Goal: Transaction & Acquisition: Download file/media

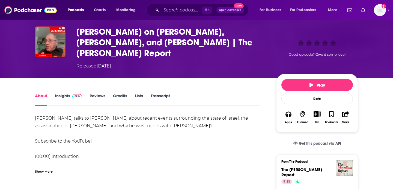
scroll to position [23, 0]
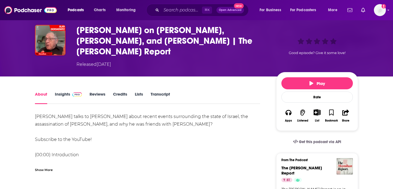
click at [167, 92] on link "Transcript" at bounding box center [160, 98] width 19 height 13
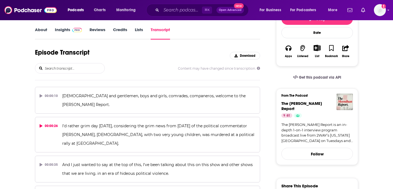
scroll to position [981, 0]
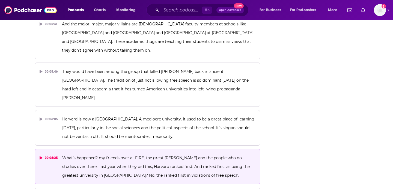
click at [47, 154] on div "00:06:25" at bounding box center [49, 158] width 18 height 9
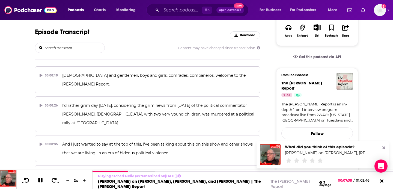
scroll to position [0, 0]
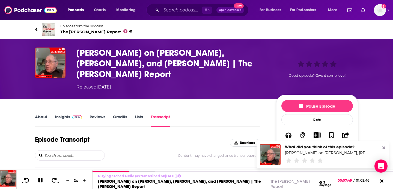
click at [220, 65] on h3 "Alan Dershowitz on Kirk, Epstein, and Netanyahu | The Moynihan Report" at bounding box center [171, 64] width 191 height 32
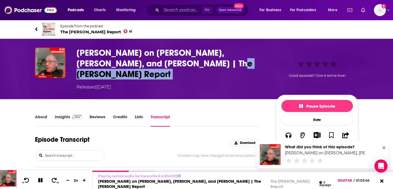
click at [220, 65] on h3 "Alan Dershowitz on Kirk, Epstein, and Netanyahu | The Moynihan Report" at bounding box center [171, 64] width 191 height 32
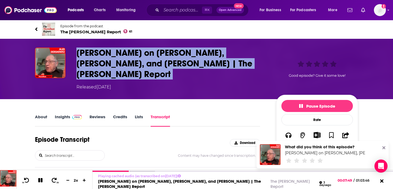
click at [220, 65] on h3 "Alan Dershowitz on Kirk, Epstein, and Netanyahu | The Moynihan Report" at bounding box center [171, 64] width 191 height 32
copy h3 "Alan Dershowitz on Kirk, Epstein, and Netanyahu | The Moynihan Report"
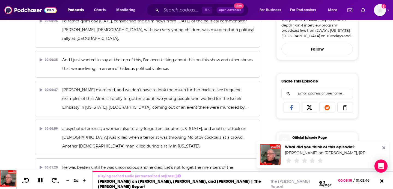
scroll to position [257, 0]
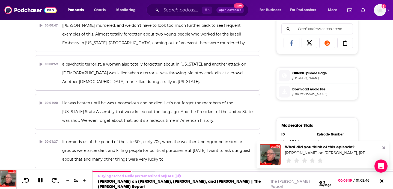
click at [307, 87] on span "Download Audio File" at bounding box center [324, 89] width 63 height 5
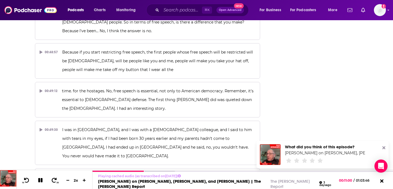
scroll to position [981, 0]
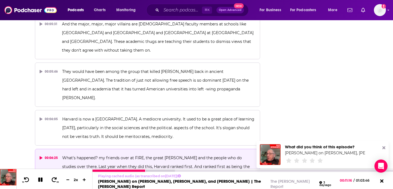
click at [42, 181] on icon at bounding box center [40, 180] width 4 height 4
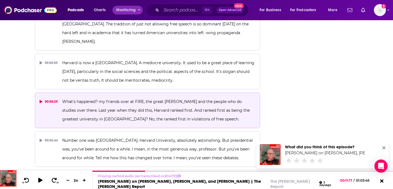
scroll to position [912, 0]
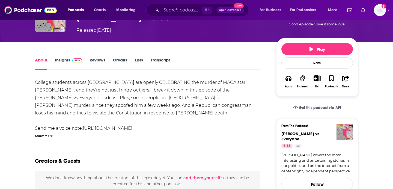
scroll to position [39, 0]
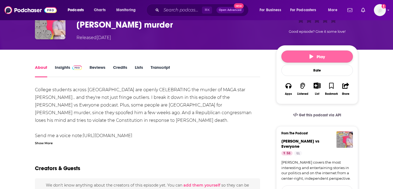
click at [301, 60] on button "Play" at bounding box center [318, 57] width 72 height 12
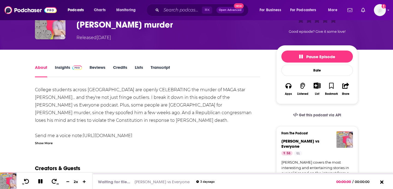
scroll to position [51, 0]
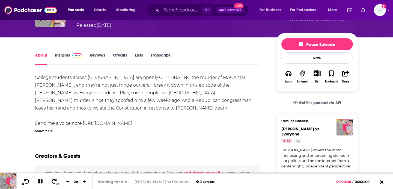
click at [170, 55] on link "Transcript" at bounding box center [160, 58] width 19 height 13
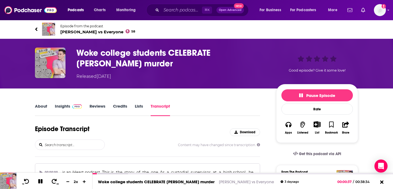
click at [189, 65] on h3 "Woke college students CELEBRATE Charlie Kirk's murder" at bounding box center [171, 58] width 191 height 21
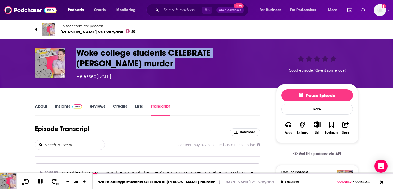
click at [189, 65] on h3 "Woke college students CELEBRATE Charlie Kirk's murder" at bounding box center [171, 58] width 191 height 21
copy h3 "Woke college students CELEBRATE Charlie Kirk's murder"
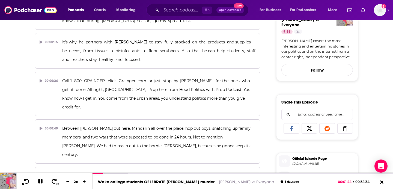
scroll to position [190, 0]
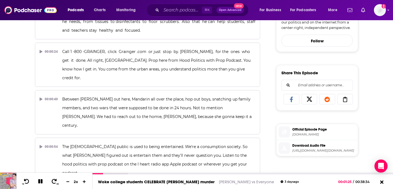
click at [304, 144] on span "Download Audio File https://podtrac.com/pts/redirect.mp3/traffic.omny.fm/d/clip…" at bounding box center [323, 147] width 66 height 11
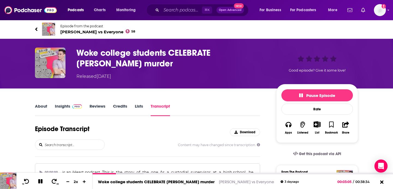
scroll to position [2003, 0]
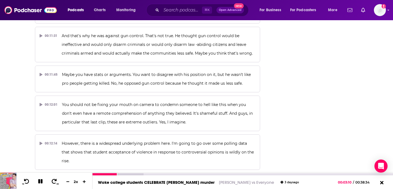
click at [42, 184] on icon at bounding box center [40, 181] width 4 height 4
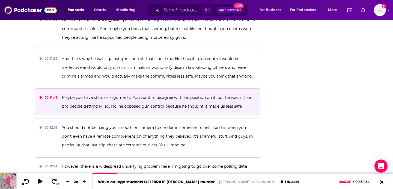
scroll to position [1982, 0]
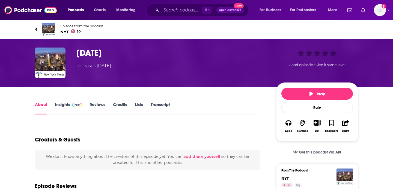
scroll to position [45, 0]
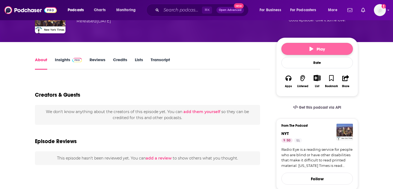
click at [311, 45] on button "Play" at bounding box center [318, 49] width 72 height 12
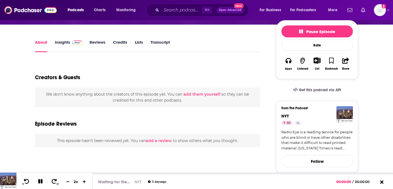
scroll to position [52, 0]
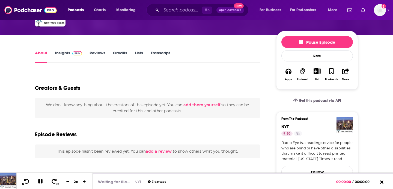
click at [155, 51] on link "Transcript" at bounding box center [160, 56] width 19 height 13
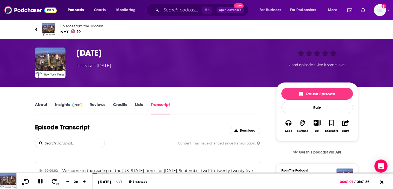
click at [114, 52] on h3 "9.12.25" at bounding box center [171, 53] width 191 height 11
copy h3 "9.12.25"
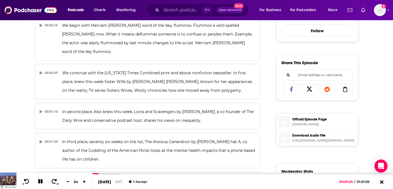
scroll to position [222, 0]
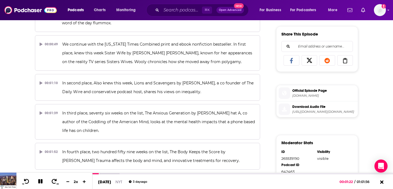
click at [296, 113] on span "https://dts.podtrac.com/redirect.mp3/api.spreaker.com/download/episode/67736680…" at bounding box center [324, 112] width 63 height 4
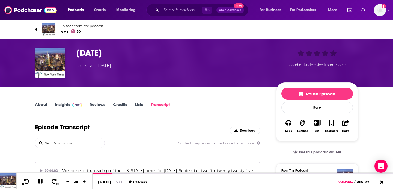
scroll to position [2978, 0]
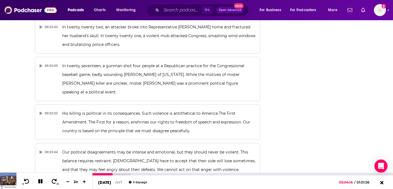
click at [42, 182] on icon at bounding box center [40, 181] width 4 height 4
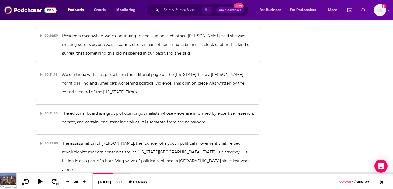
scroll to position [3009, 0]
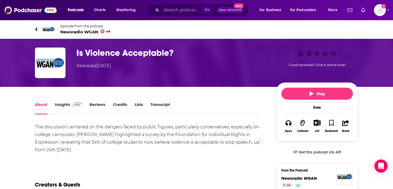
click at [159, 106] on link "Transcript" at bounding box center [160, 108] width 19 height 13
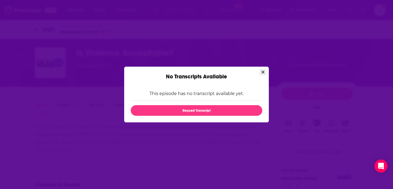
click at [263, 69] on button "Close" at bounding box center [263, 72] width 7 height 7
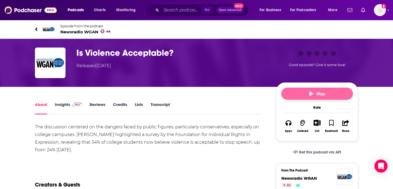
click at [331, 92] on button "Play" at bounding box center [318, 94] width 72 height 12
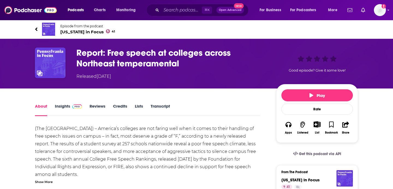
click at [163, 105] on link "Transcript" at bounding box center [160, 110] width 19 height 13
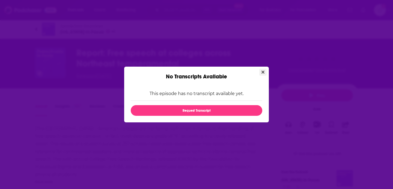
click at [261, 73] on button "Close" at bounding box center [263, 72] width 7 height 7
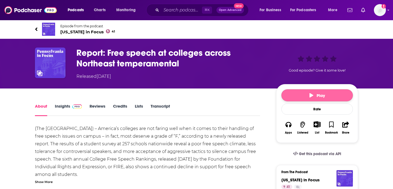
click at [310, 92] on button "Play" at bounding box center [318, 95] width 72 height 12
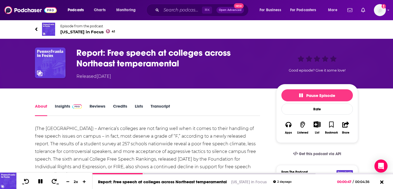
click at [199, 64] on h1 "Report: Free speech at colleges across Northeast temperamental" at bounding box center [171, 58] width 191 height 21
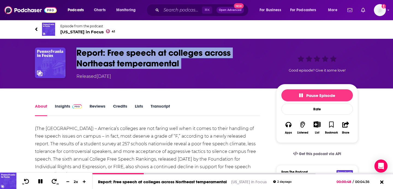
click at [199, 64] on h1 "Report: Free speech at colleges across Northeast temperamental" at bounding box center [171, 58] width 191 height 21
copy h1 "Report: Free speech at colleges across Northeast temperamental"
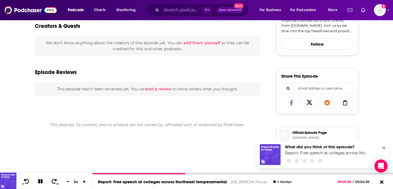
scroll to position [223, 0]
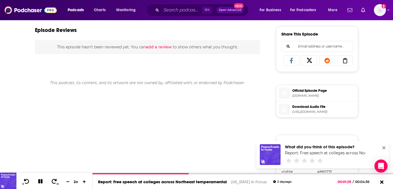
click at [322, 107] on span "Download Audio File" at bounding box center [324, 106] width 63 height 5
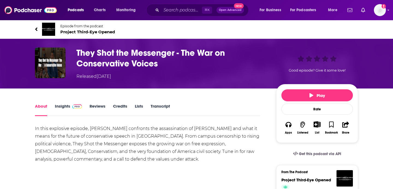
click at [161, 106] on link "Transcript" at bounding box center [160, 110] width 19 height 13
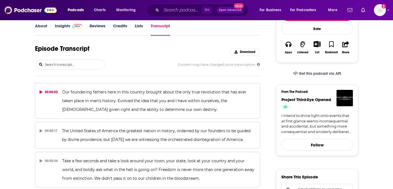
scroll to position [5039, 0]
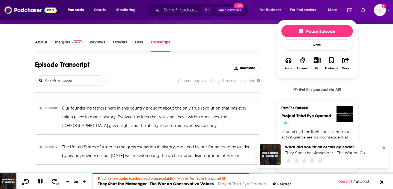
scroll to position [0, 0]
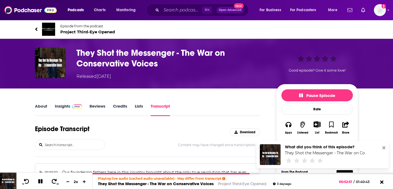
click at [96, 31] on span "Project Third-Eye Opened" at bounding box center [87, 31] width 55 height 5
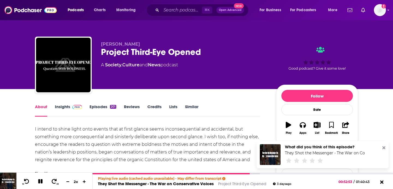
scroll to position [23, 0]
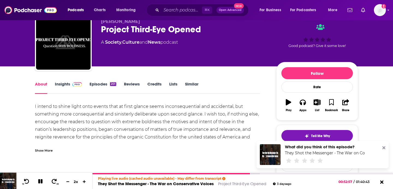
click at [62, 82] on link "Insights" at bounding box center [68, 87] width 27 height 13
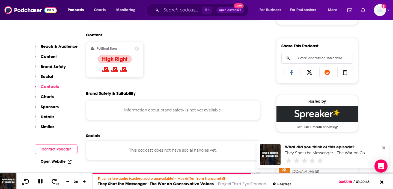
scroll to position [405, 0]
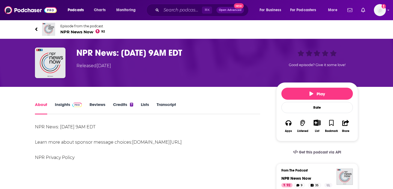
click at [170, 103] on link "Transcript" at bounding box center [166, 108] width 19 height 13
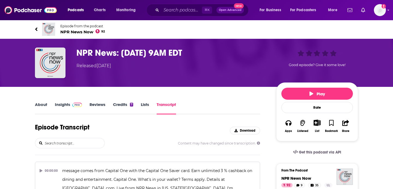
scroll to position [378, 0]
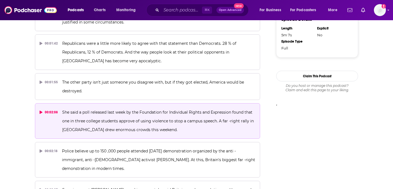
click at [50, 108] on div "00:02:08" at bounding box center [49, 112] width 18 height 9
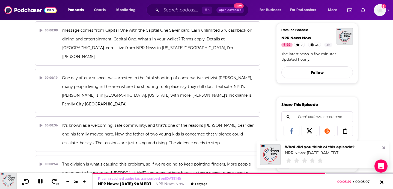
scroll to position [235, 0]
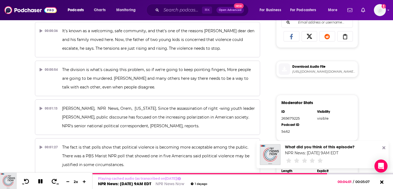
click at [299, 71] on span "https://chrt.fm/track/138C95/prfx.byspotify.com/e/play.podtrac.com/npr-500005/t…" at bounding box center [324, 72] width 63 height 4
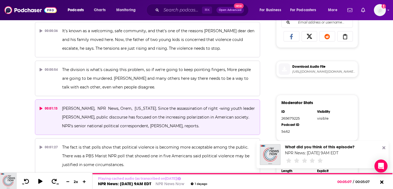
scroll to position [378, 0]
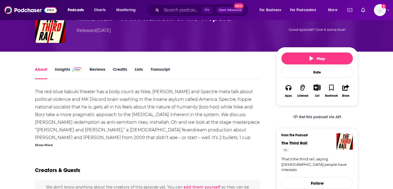
scroll to position [18, 0]
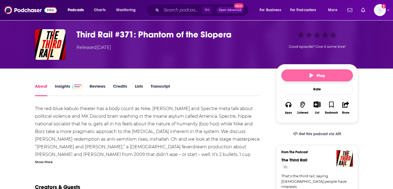
click at [314, 73] on span "Play" at bounding box center [318, 75] width 16 height 5
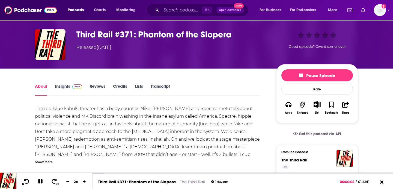
click at [162, 87] on link "Transcript" at bounding box center [160, 90] width 19 height 13
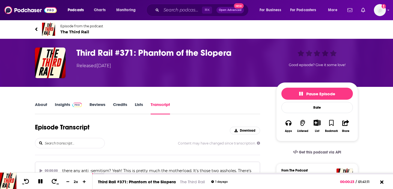
click at [84, 32] on span "The Third Rail" at bounding box center [81, 31] width 43 height 5
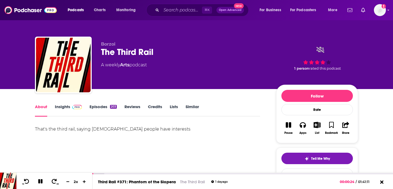
scroll to position [27, 0]
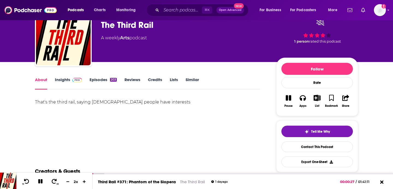
click at [70, 79] on span at bounding box center [76, 79] width 12 height 5
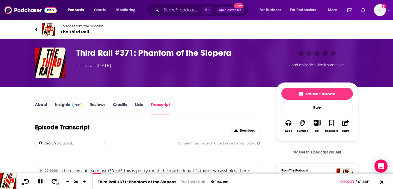
click at [254, 55] on h3 "Third Rail #371: Phantom of the Slopera" at bounding box center [171, 53] width 191 height 11
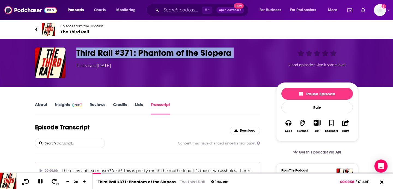
click at [254, 55] on h3 "Third Rail #371: Phantom of the Slopera" at bounding box center [171, 53] width 191 height 11
copy h3 "Third Rail #371: Phantom of the Slopera"
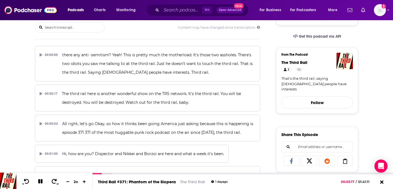
scroll to position [188, 0]
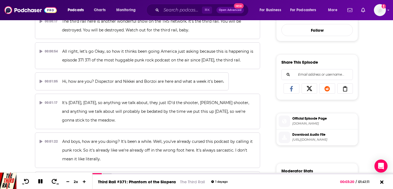
click at [302, 132] on span "Download Audio File" at bounding box center [324, 134] width 63 height 5
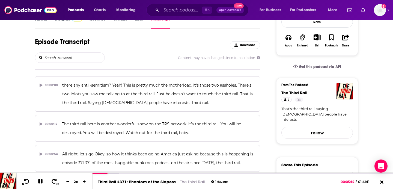
scroll to position [0, 0]
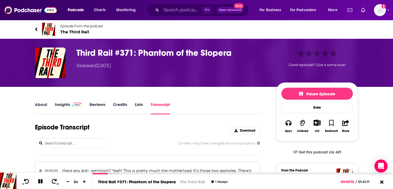
click at [329, 87] on div "Pause Episode Rate Apps Listened List Bookmark Share" at bounding box center [317, 112] width 82 height 59
click at [316, 93] on span "Pause Episode" at bounding box center [317, 93] width 36 height 5
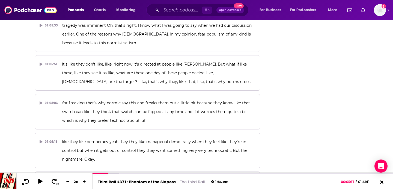
scroll to position [9670, 0]
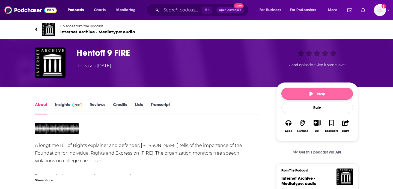
click at [332, 89] on button "Play" at bounding box center [318, 94] width 72 height 12
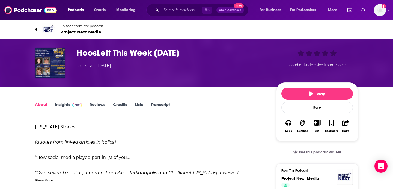
click at [157, 104] on link "Transcript" at bounding box center [160, 108] width 19 height 13
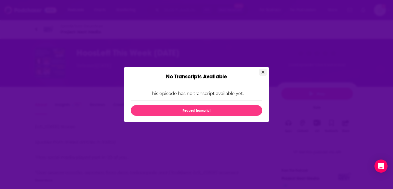
click at [265, 71] on button "Close" at bounding box center [263, 72] width 7 height 7
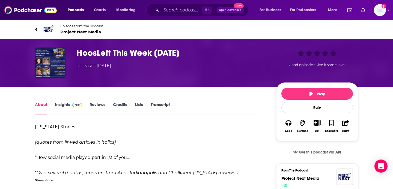
scroll to position [68, 0]
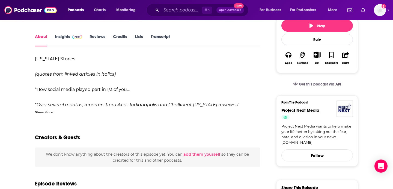
click at [46, 113] on div "Show More" at bounding box center [44, 111] width 18 height 5
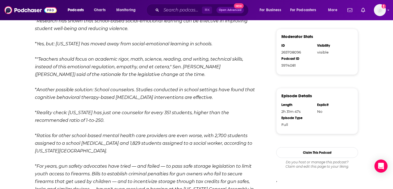
scroll to position [0, 0]
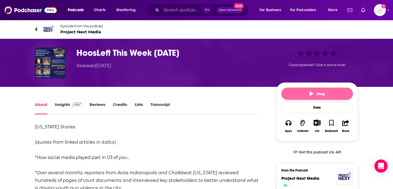
click at [327, 92] on button "Play" at bounding box center [318, 94] width 72 height 12
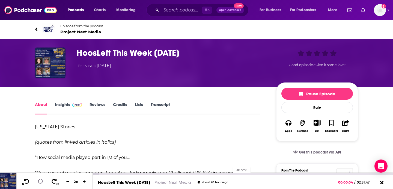
click at [231, 175] on div "01:09:38" at bounding box center [243, 174] width 301 height 2
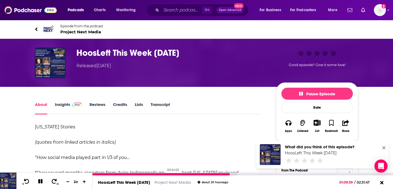
click at [162, 173] on div at bounding box center [162, 174] width 138 height 2
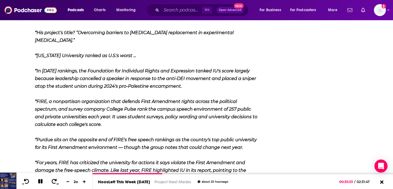
scroll to position [2778, 0]
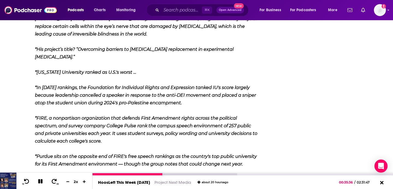
click at [187, 175] on div at bounding box center [165, 174] width 145 height 2
click at [190, 174] on div at bounding box center [165, 174] width 145 height 2
click at [184, 174] on div at bounding box center [142, 174] width 98 height 2
click at [186, 174] on div at bounding box center [165, 174] width 145 height 2
click at [187, 174] on div at bounding box center [165, 174] width 145 height 2
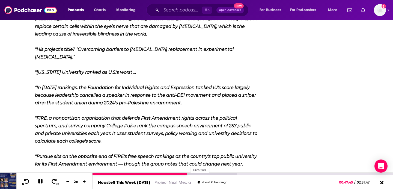
click at [188, 174] on div at bounding box center [165, 174] width 145 height 2
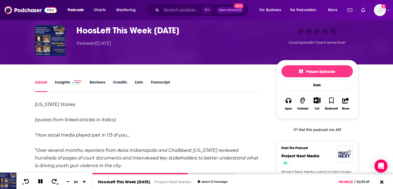
scroll to position [0, 0]
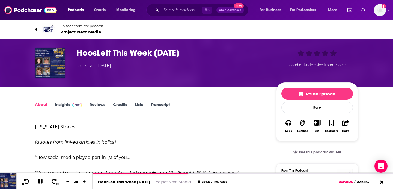
click at [238, 52] on h1 "HoosLeft This Week September 14, 2025" at bounding box center [171, 53] width 191 height 11
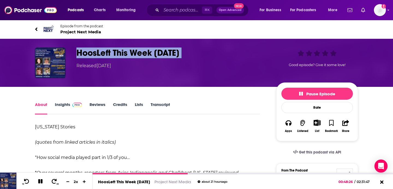
click at [238, 52] on h1 "HoosLeft This Week September 14, 2025" at bounding box center [171, 53] width 191 height 11
copy h1 "HoosLeft This Week September 14, 2025"
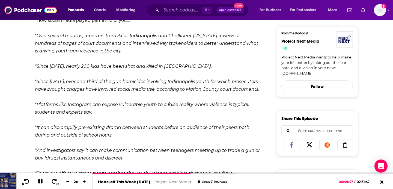
scroll to position [192, 0]
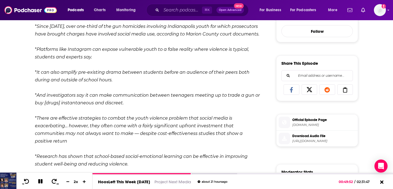
click at [302, 122] on span "Official Episode Page" at bounding box center [324, 119] width 63 height 5
click at [311, 143] on span "https://api.substack.com/feed/podcast/173608602/1e068c09f0bd01b1f0e1be74eeaf5f6…" at bounding box center [324, 141] width 63 height 4
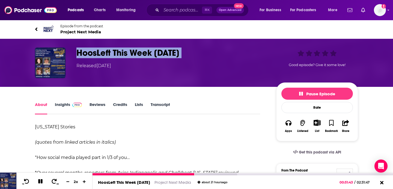
click at [40, 181] on icon at bounding box center [40, 181] width 5 height 5
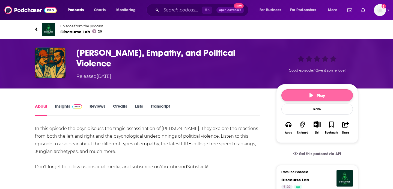
click at [330, 95] on button "Play" at bounding box center [318, 95] width 72 height 12
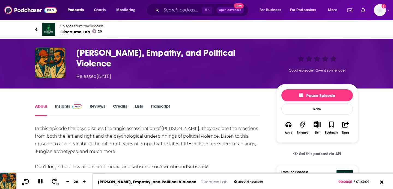
click at [156, 108] on link "Transcript" at bounding box center [160, 110] width 19 height 13
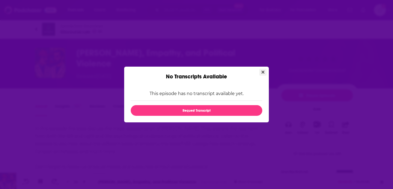
click at [265, 70] on button "Close" at bounding box center [263, 72] width 7 height 7
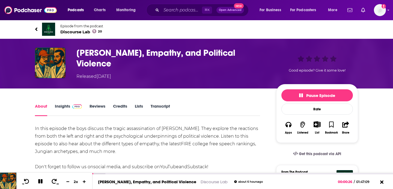
click at [258, 52] on h1 "[PERSON_NAME], Empathy, and Political Violence" at bounding box center [171, 58] width 191 height 21
click at [258, 52] on h1 "Charlie Kirk, Empathy, and Political Violence" at bounding box center [171, 58] width 191 height 21
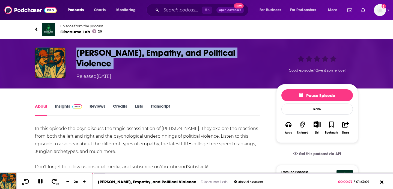
copy h1 "Charlie Kirk, Empathy, and Political Violence"
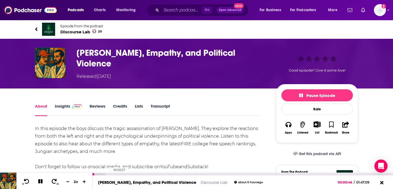
click at [108, 174] on div "00:05:27" at bounding box center [243, 174] width 301 height 2
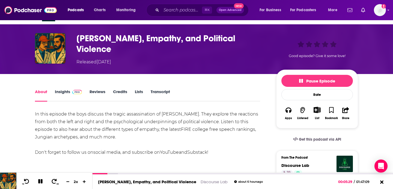
scroll to position [42, 0]
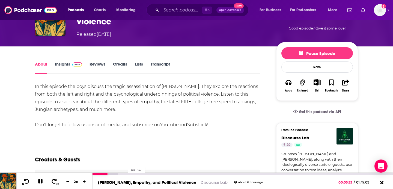
click at [126, 174] on div "00:11:47" at bounding box center [243, 174] width 301 height 2
click at [145, 174] on div "00:18:30" at bounding box center [243, 174] width 301 height 2
click at [151, 174] on div at bounding box center [124, 174] width 62 height 2
click at [164, 175] on div "00:25:30" at bounding box center [243, 174] width 301 height 2
click at [173, 173] on div at bounding box center [134, 174] width 82 height 2
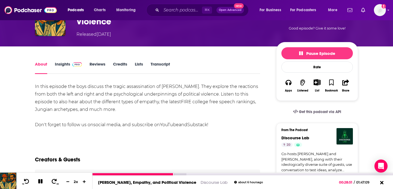
click at [182, 173] on div at bounding box center [243, 174] width 301 height 3
click at [183, 174] on div at bounding box center [140, 174] width 94 height 2
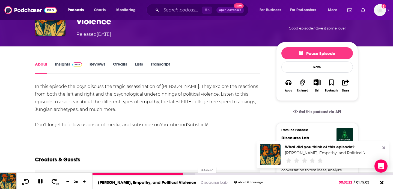
click at [196, 174] on div "00:36:42" at bounding box center [243, 174] width 301 height 2
click at [210, 175] on div "00:41:51" at bounding box center [243, 174] width 301 height 2
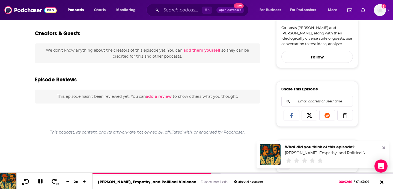
scroll to position [217, 0]
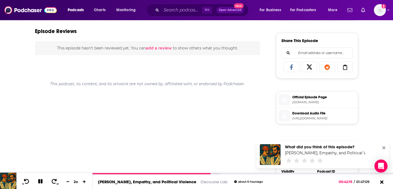
click at [305, 111] on span "Download Audio File" at bounding box center [324, 113] width 63 height 5
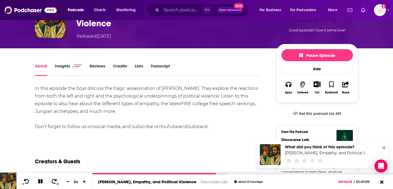
scroll to position [0, 0]
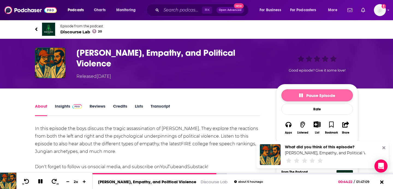
click at [309, 95] on span "Pause Episode" at bounding box center [317, 95] width 36 height 5
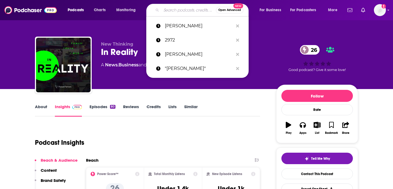
click at [163, 12] on input "Search podcasts, credits, & more..." at bounding box center [188, 10] width 55 height 9
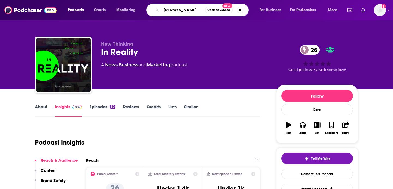
type input "[PERSON_NAME]"
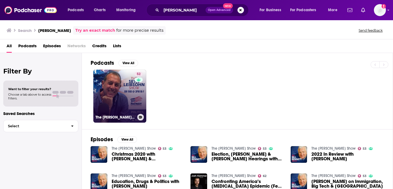
click at [111, 108] on link "52 The [PERSON_NAME] Show" at bounding box center [119, 96] width 53 height 53
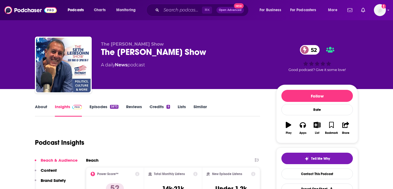
click at [106, 108] on link "Episodes 5873" at bounding box center [104, 110] width 29 height 13
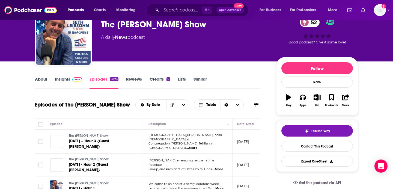
scroll to position [28, 0]
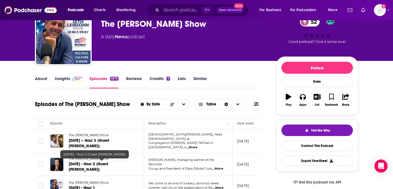
click at [87, 162] on span "[DATE] - Hour 2 (Guest [PERSON_NAME])" at bounding box center [88, 167] width 39 height 10
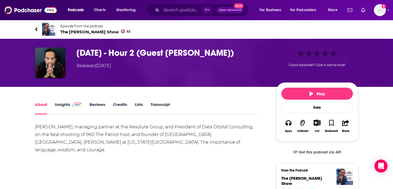
click at [153, 103] on div "About Insights Reviews Credits Lists Transcript" at bounding box center [147, 107] width 225 height 13
click at [155, 105] on link "Transcript" at bounding box center [160, 108] width 19 height 13
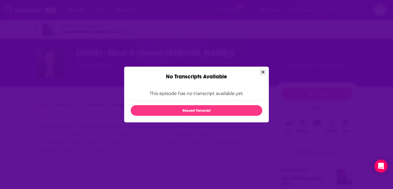
click at [262, 72] on icon "Close" at bounding box center [263, 72] width 3 height 4
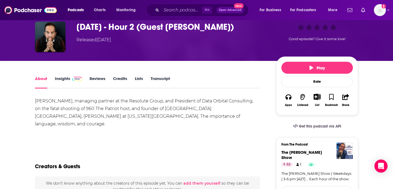
scroll to position [26, 0]
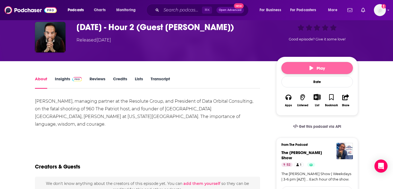
click at [316, 66] on button "Play" at bounding box center [318, 68] width 72 height 12
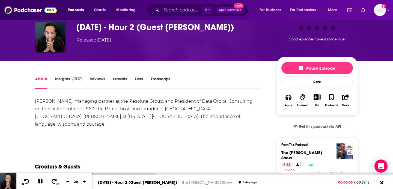
click at [280, 173] on div "00:22:59" at bounding box center [243, 174] width 301 height 2
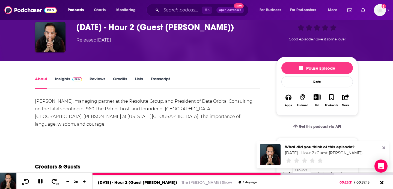
click at [290, 174] on div at bounding box center [214, 174] width 242 height 2
click at [295, 174] on div at bounding box center [214, 174] width 242 height 2
click at [295, 173] on div at bounding box center [196, 174] width 206 height 2
click at [294, 173] on div at bounding box center [194, 174] width 203 height 2
click at [292, 173] on div at bounding box center [194, 174] width 202 height 2
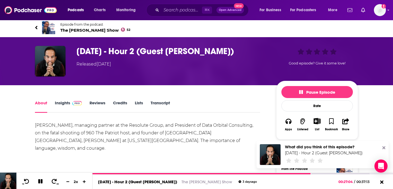
scroll to position [1, 0]
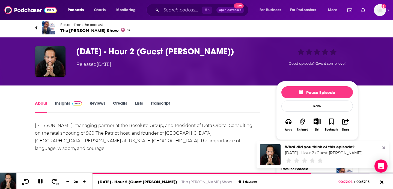
click at [120, 57] on h1 "September 12, 2025 - Hour 2 (Guest George Khalaf)" at bounding box center [171, 51] width 191 height 11
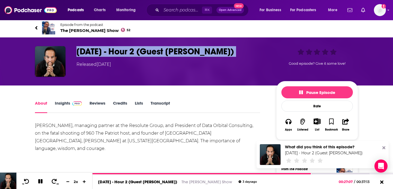
click at [120, 57] on h1 "September 12, 2025 - Hour 2 (Guest George Khalaf)" at bounding box center [171, 51] width 191 height 11
copy h1 "September 12, 2025 - Hour 2 (Guest George Khalaf)"
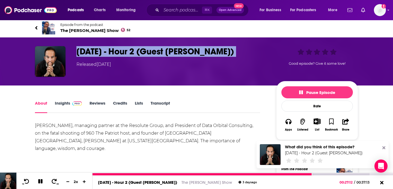
click at [40, 183] on icon at bounding box center [40, 181] width 6 height 5
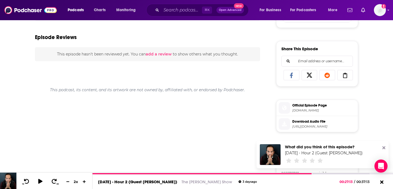
scroll to position [221, 0]
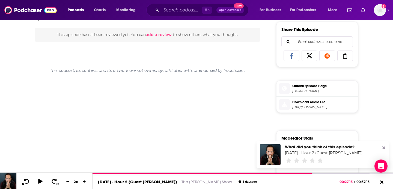
click at [307, 100] on span "Download Audio File" at bounding box center [324, 102] width 63 height 5
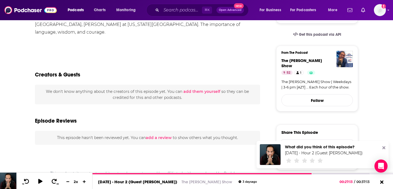
scroll to position [118, 0]
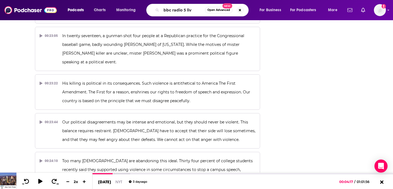
type input "bbc radio 5 live"
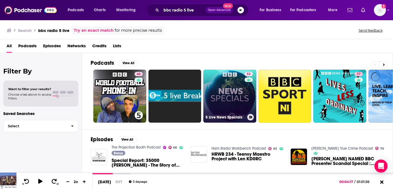
click at [220, 118] on h3 "5 Live News Specials" at bounding box center [226, 117] width 40 height 5
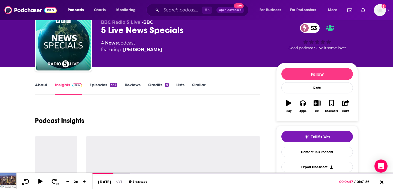
scroll to position [63, 0]
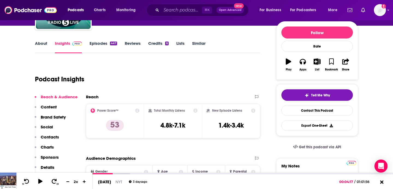
click at [101, 43] on link "Episodes 447" at bounding box center [104, 47] width 28 height 13
